Goal: Transaction & Acquisition: Download file/media

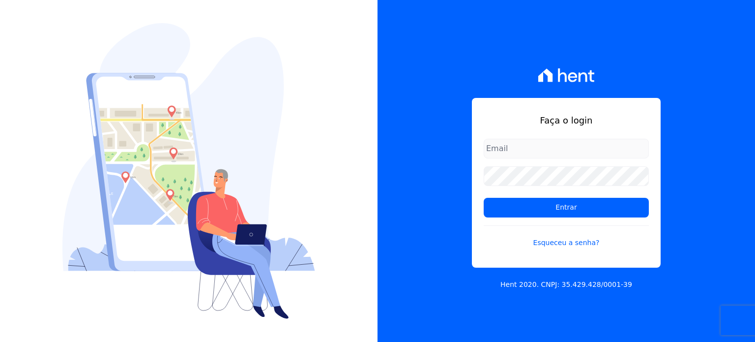
type input "rafaeloliveira@construtoravitale.com.br"
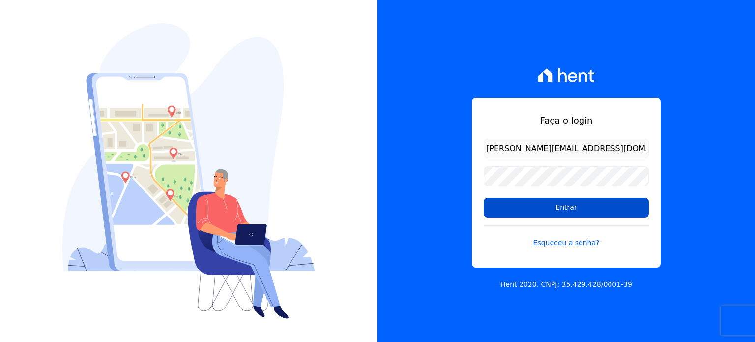
click at [543, 210] on input "Entrar" at bounding box center [566, 208] width 165 height 20
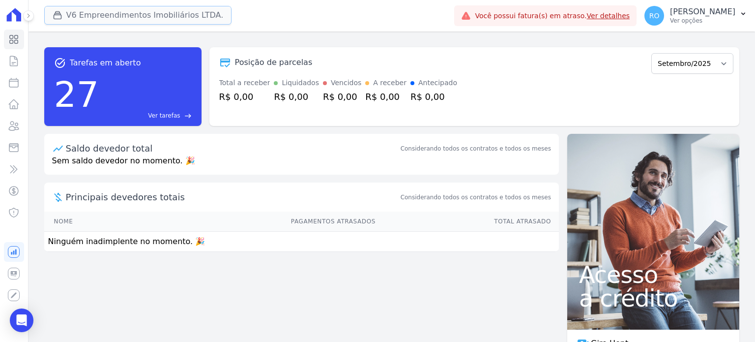
click at [106, 19] on button "V6 Empreendimentos Imobiliários LTDA." at bounding box center [138, 15] width 188 height 19
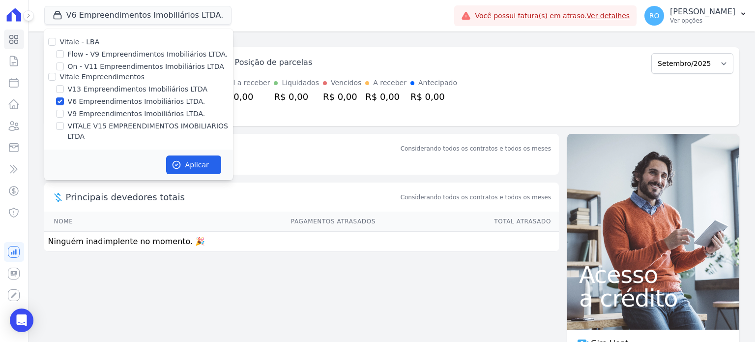
click at [77, 89] on label "V13 Empreendimentos Imobiliários LTDA" at bounding box center [138, 89] width 140 height 10
click at [64, 89] on input "V13 Empreendimentos Imobiliários LTDA" at bounding box center [60, 89] width 8 height 8
checkbox input "true"
click at [77, 102] on label "V6 Empreendimentos Imobiliários LTDA." at bounding box center [137, 101] width 138 height 10
click at [64, 102] on input "V6 Empreendimentos Imobiliários LTDA." at bounding box center [60, 101] width 8 height 8
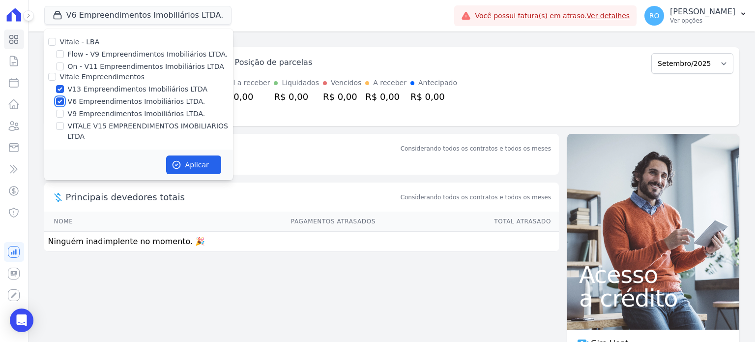
checkbox input "false"
click at [78, 122] on label "VITALE V15 EMPREENDIMENTOS IMOBILIARIOS LTDA" at bounding box center [150, 131] width 165 height 21
click at [64, 122] on input "VITALE V15 EMPREENDIMENTOS IMOBILIARIOS LTDA" at bounding box center [60, 126] width 8 height 8
checkbox input "true"
click at [193, 160] on button "Aplicar" at bounding box center [193, 164] width 55 height 19
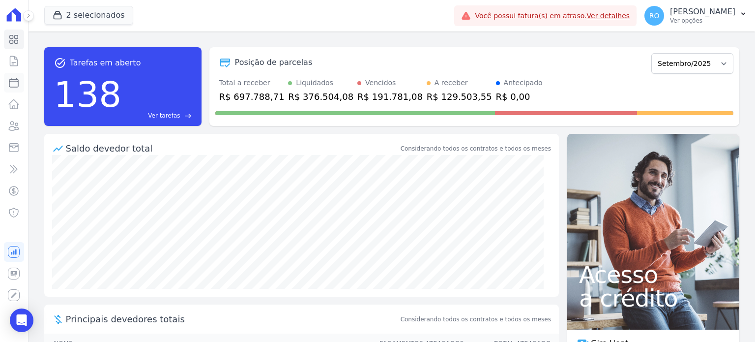
click at [17, 84] on icon at bounding box center [14, 83] width 12 height 12
select select
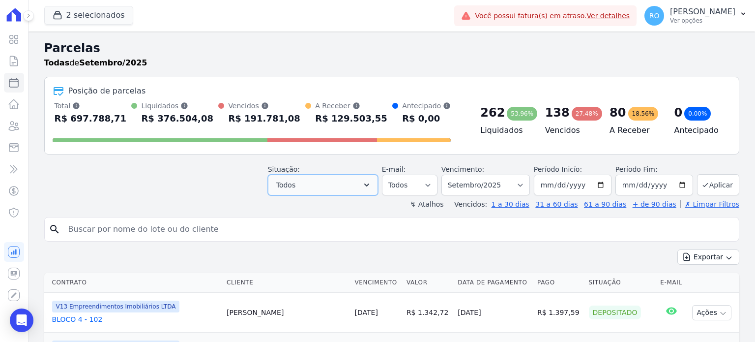
click at [372, 187] on icon "button" at bounding box center [367, 185] width 10 height 10
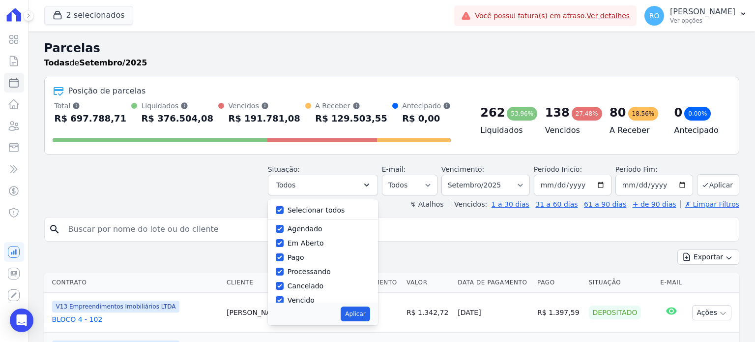
click at [330, 212] on label "Selecionar todos" at bounding box center [317, 210] width 58 height 8
click at [284, 212] on input "Selecionar todos" at bounding box center [280, 210] width 8 height 8
checkbox input "false"
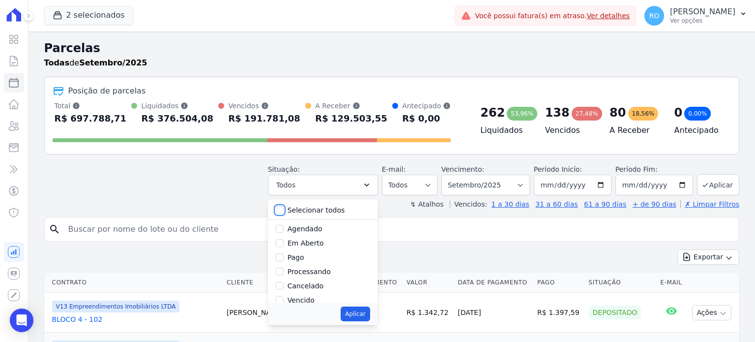
checkbox input "false"
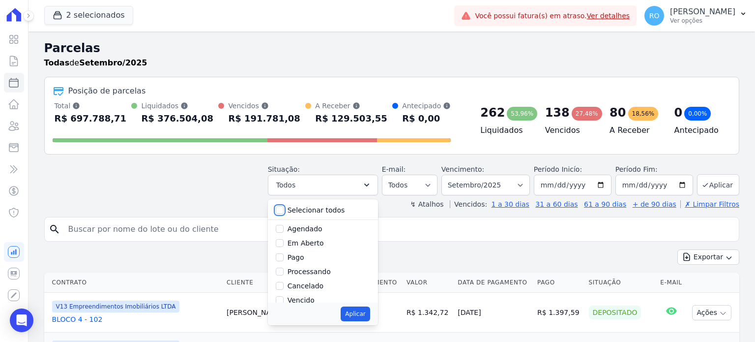
checkbox input "false"
click at [302, 259] on label "Pago" at bounding box center [296, 257] width 17 height 8
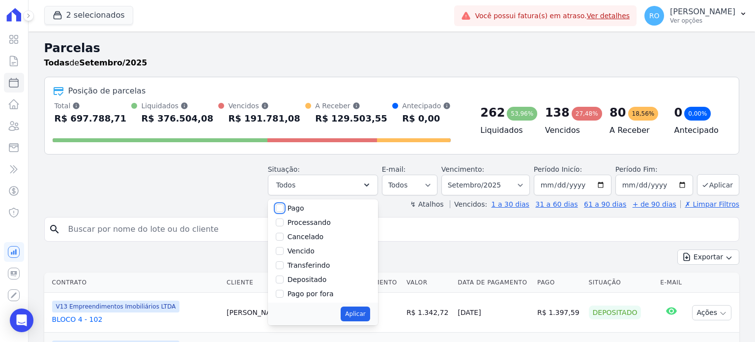
click at [284, 204] on input "Pago" at bounding box center [280, 208] width 8 height 8
checkbox input "true"
click at [284, 265] on input "Transferindo" at bounding box center [280, 265] width 8 height 8
checkbox input "true"
click at [284, 282] on input "Depositado" at bounding box center [280, 279] width 8 height 8
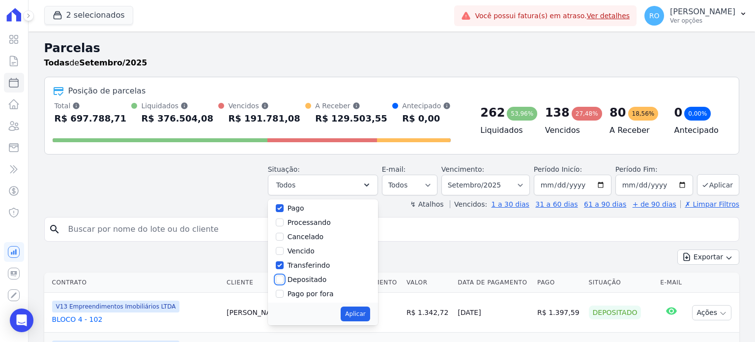
checkbox input "true"
click at [364, 311] on button "Aplicar" at bounding box center [355, 313] width 29 height 15
select select "paid"
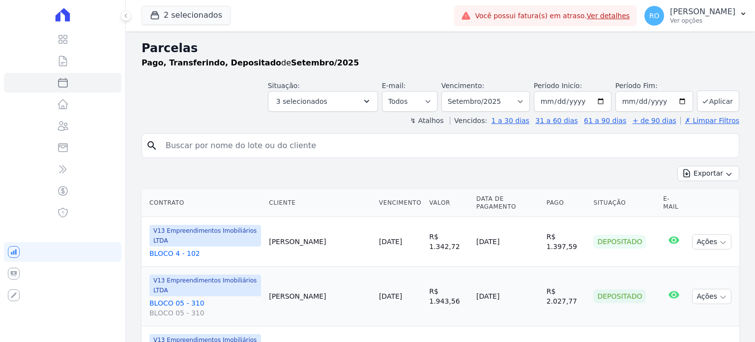
select select
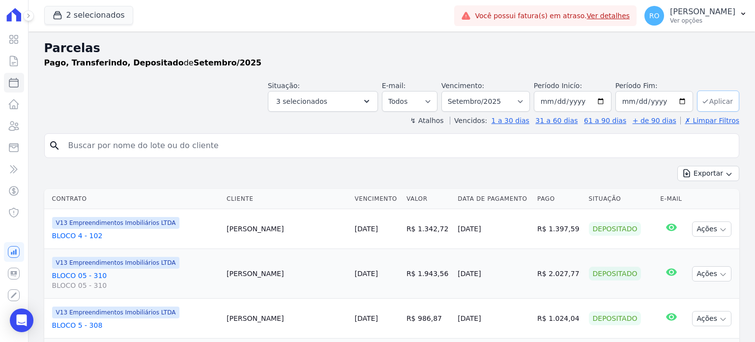
click at [718, 107] on button "Aplicar" at bounding box center [718, 100] width 42 height 21
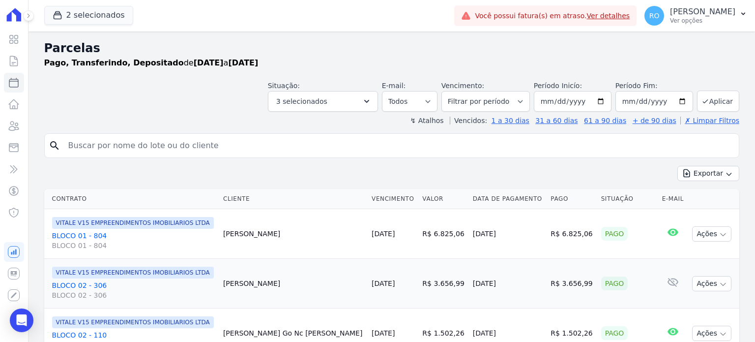
select select
click at [696, 177] on button "Exportar" at bounding box center [708, 173] width 62 height 15
click at [686, 213] on span "Exportar CSV" at bounding box center [707, 213] width 52 height 10
click at [714, 19] on p "Ver opções" at bounding box center [702, 21] width 65 height 8
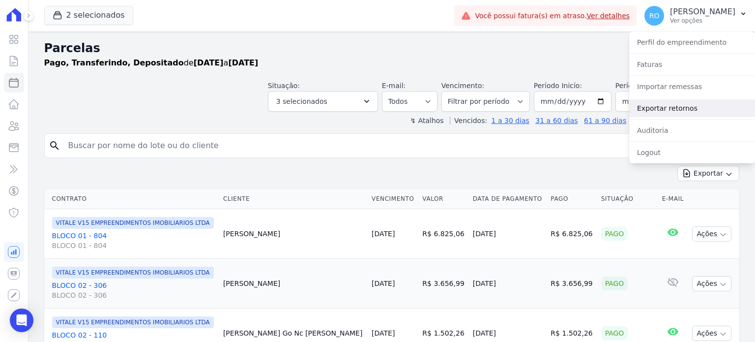
click at [678, 105] on link "Exportar retornos" at bounding box center [692, 108] width 126 height 18
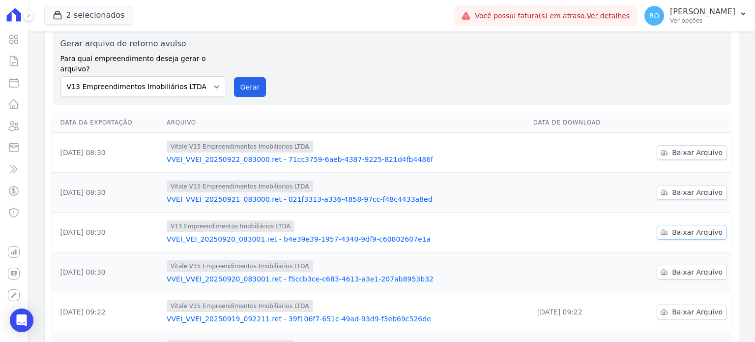
scroll to position [98, 0]
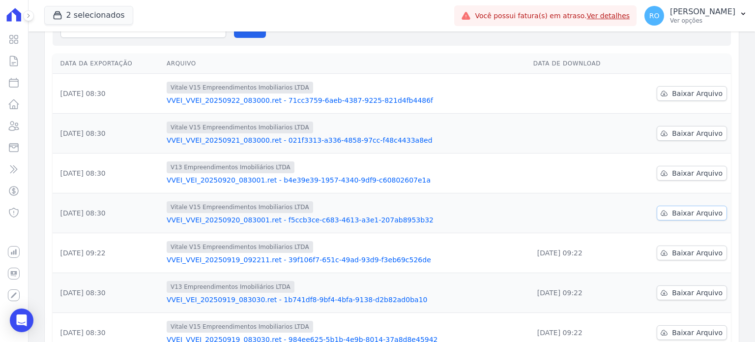
click at [660, 209] on icon at bounding box center [664, 213] width 8 height 8
click at [675, 168] on span "Baixar Arquivo" at bounding box center [697, 173] width 51 height 10
click at [675, 128] on span "Baixar Arquivo" at bounding box center [697, 133] width 51 height 10
click at [672, 88] on span "Baixar Arquivo" at bounding box center [697, 93] width 51 height 10
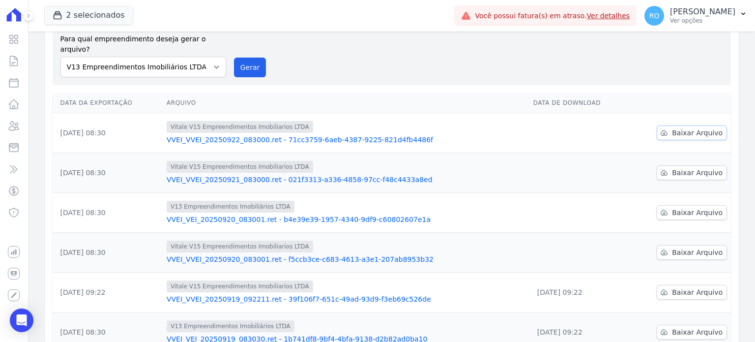
scroll to position [0, 0]
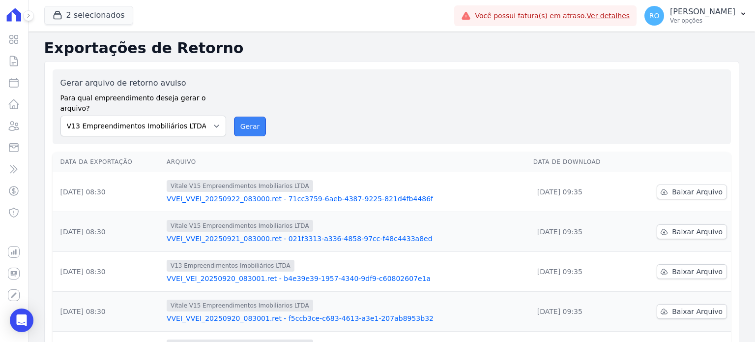
click at [248, 119] on button "Gerar" at bounding box center [250, 127] width 32 height 20
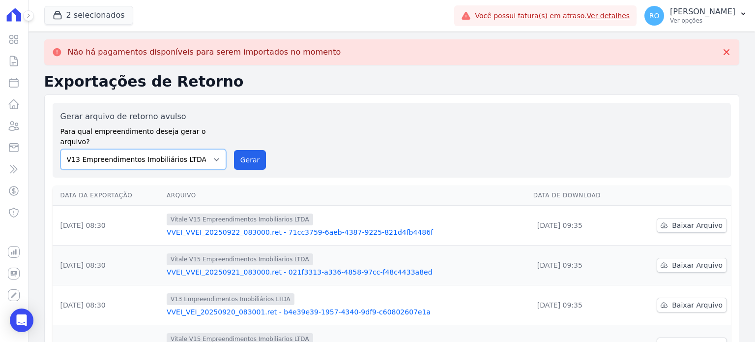
click at [179, 153] on select "Flow - V9 Empreendimentos Imobiliários LTDA. On - V11 Empreendimentos Imobiliár…" at bounding box center [143, 159] width 166 height 21
select select "43a01992-2921-4595-aa0d-28e05d992a61"
click at [60, 149] on select "Flow - V9 Empreendimentos Imobiliários LTDA. On - V11 Empreendimentos Imobiliár…" at bounding box center [143, 159] width 166 height 21
click at [242, 150] on button "Gerar" at bounding box center [250, 160] width 32 height 20
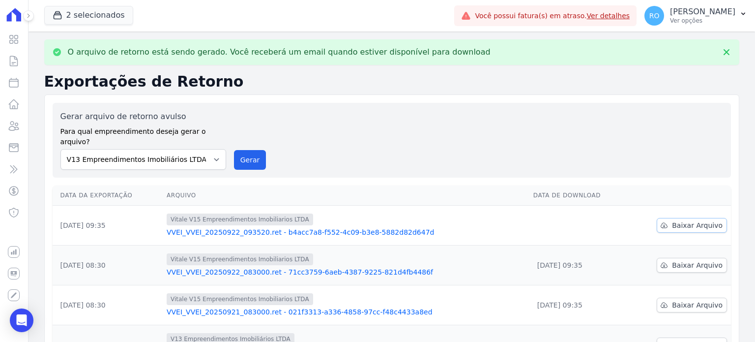
click at [668, 218] on link "Baixar Arquivo" at bounding box center [692, 225] width 70 height 15
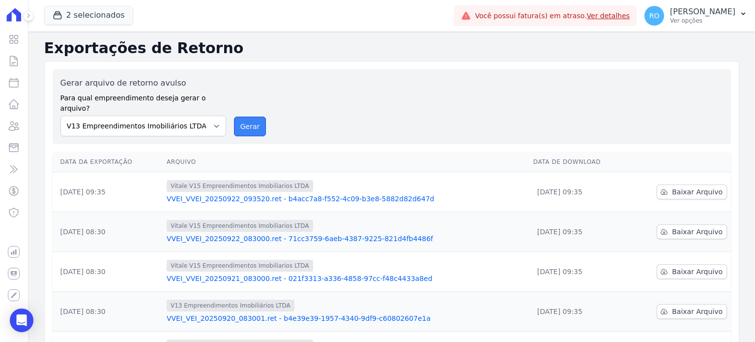
click at [235, 117] on button "Gerar" at bounding box center [250, 127] width 32 height 20
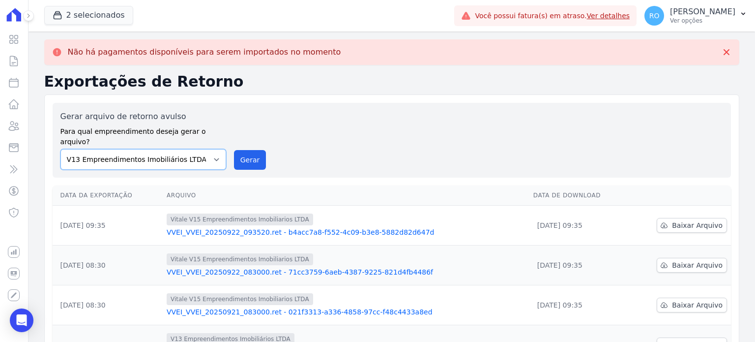
click at [189, 149] on select "Flow - V9 Empreendimentos Imobiliários LTDA. On - V11 Empreendimentos Imobiliár…" at bounding box center [143, 159] width 166 height 21
select select "43a01992-2921-4595-aa0d-28e05d992a61"
click at [60, 149] on select "Flow - V9 Empreendimentos Imobiliários LTDA. On - V11 Empreendimentos Imobiliár…" at bounding box center [143, 159] width 166 height 21
drag, startPoint x: 254, startPoint y: 150, endPoint x: 419, endPoint y: 77, distance: 181.2
click at [254, 150] on button "Gerar" at bounding box center [250, 160] width 32 height 20
